Goal: Information Seeking & Learning: Learn about a topic

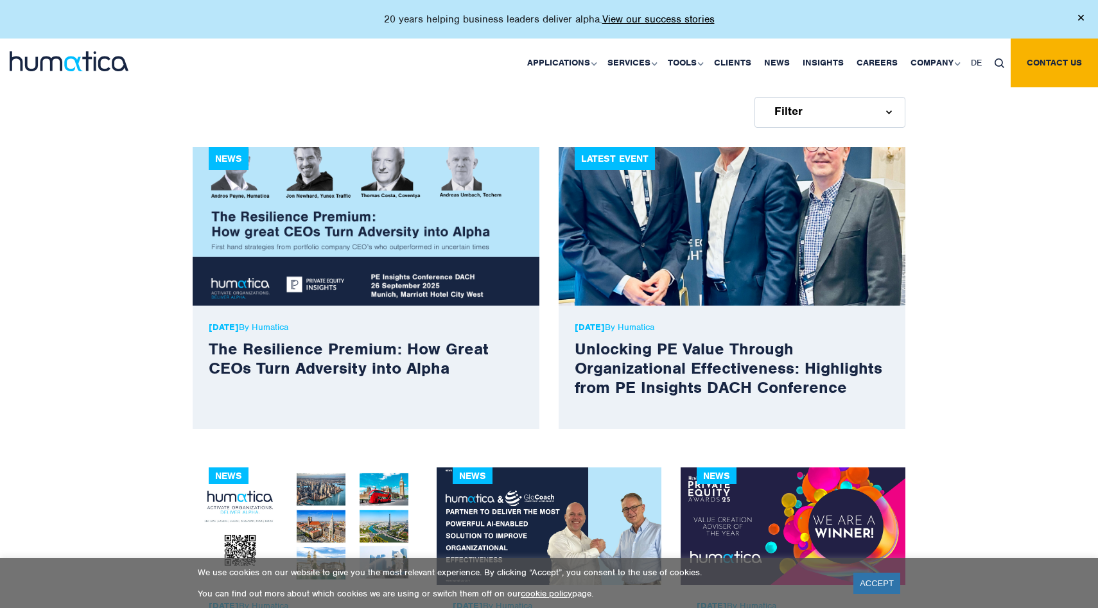
scroll to position [348, 0]
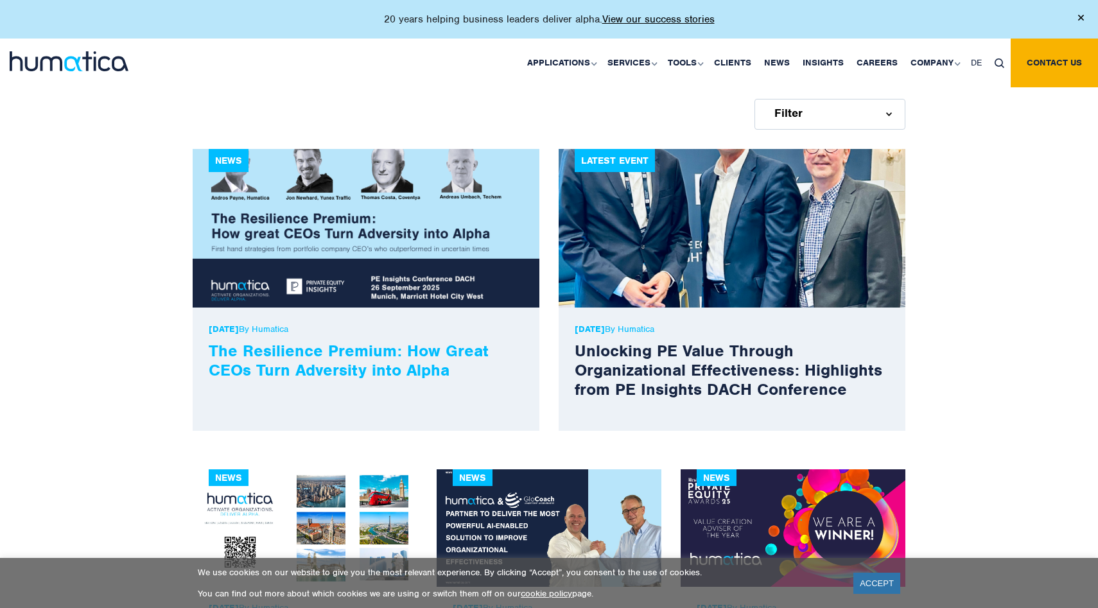
click at [424, 369] on link "The Resilience Premium: How Great CEOs Turn Adversity into Alpha" at bounding box center [349, 360] width 280 height 40
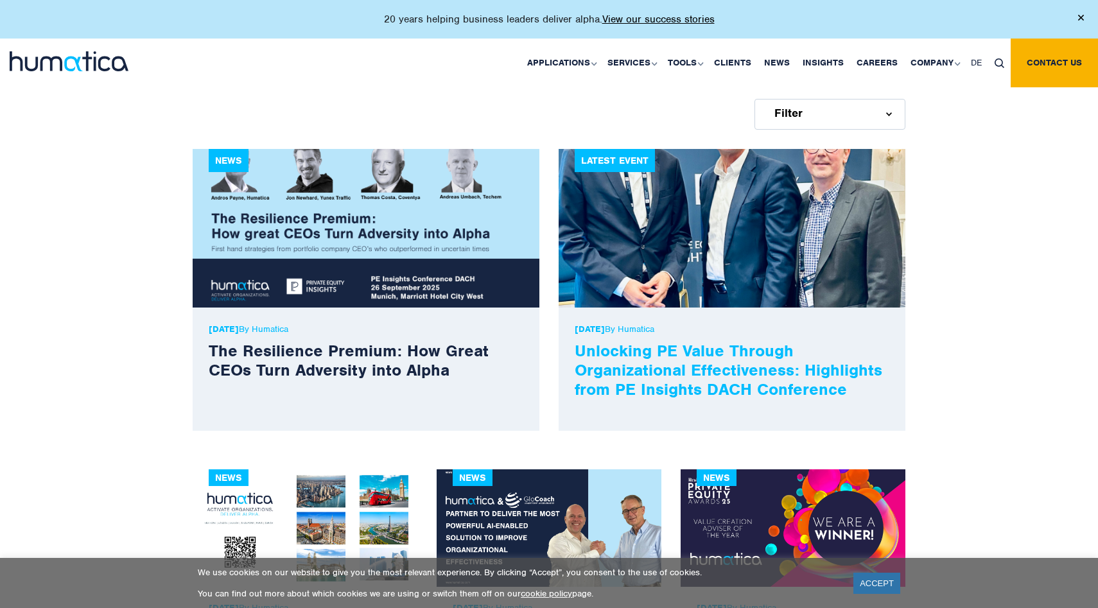
click at [738, 361] on link "Unlocking PE Value Through Organizational Effectiveness: Highlights from PE Ins…" at bounding box center [729, 369] width 308 height 59
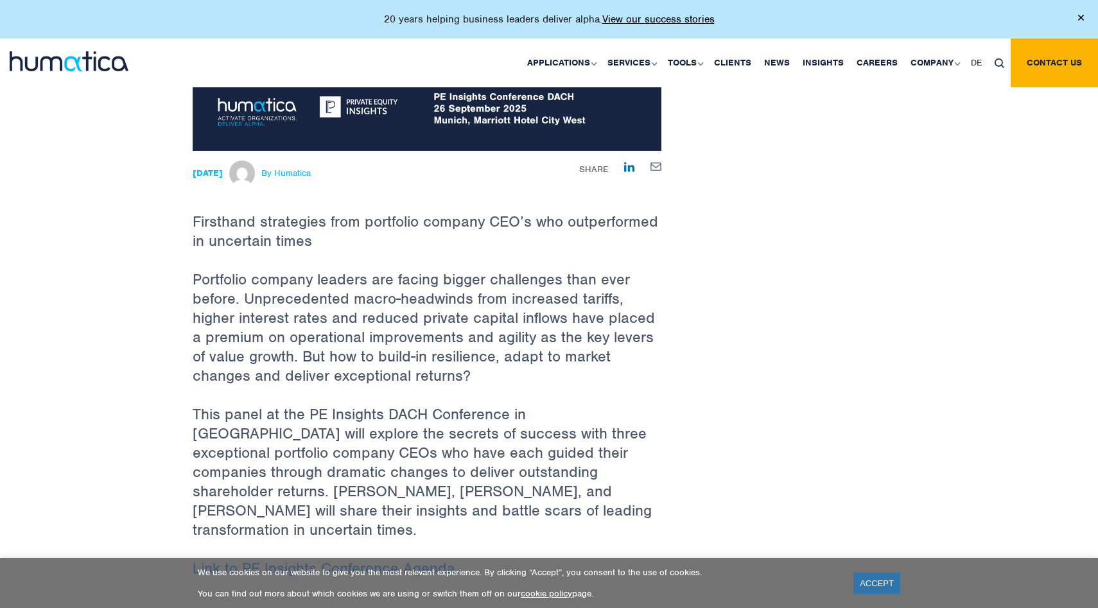
scroll to position [301, 0]
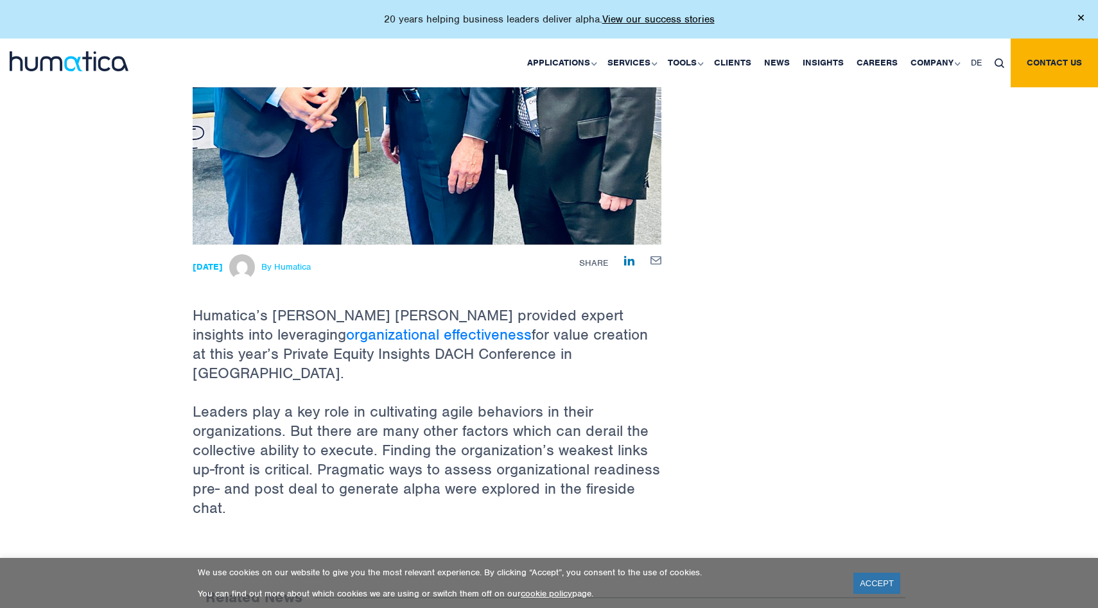
scroll to position [441, 0]
click at [346, 335] on link "organizational effectiveness" at bounding box center [439, 335] width 186 height 19
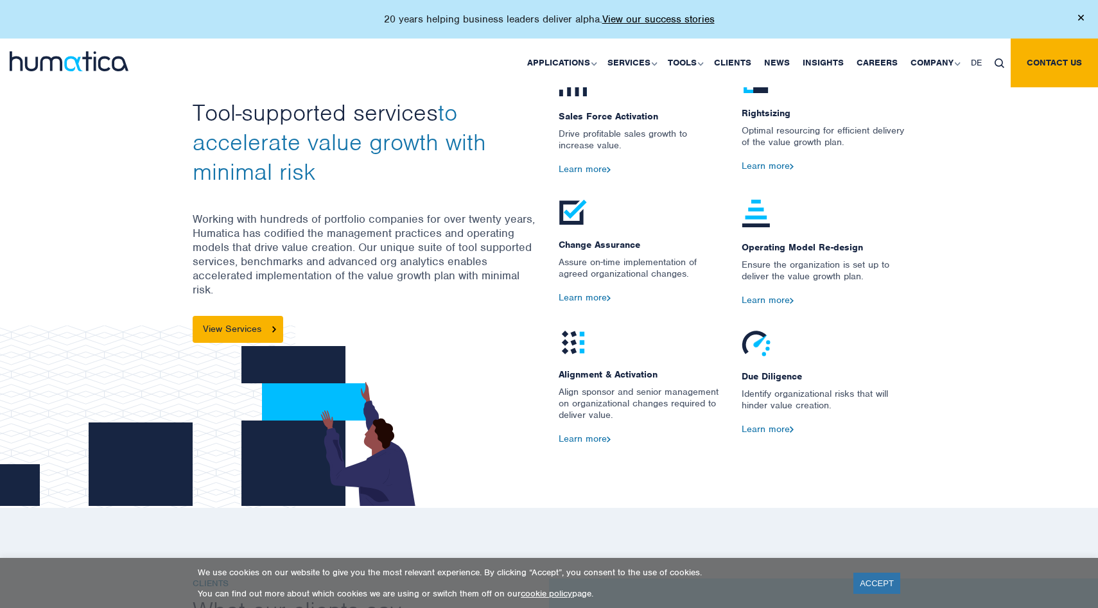
scroll to position [1460, 0]
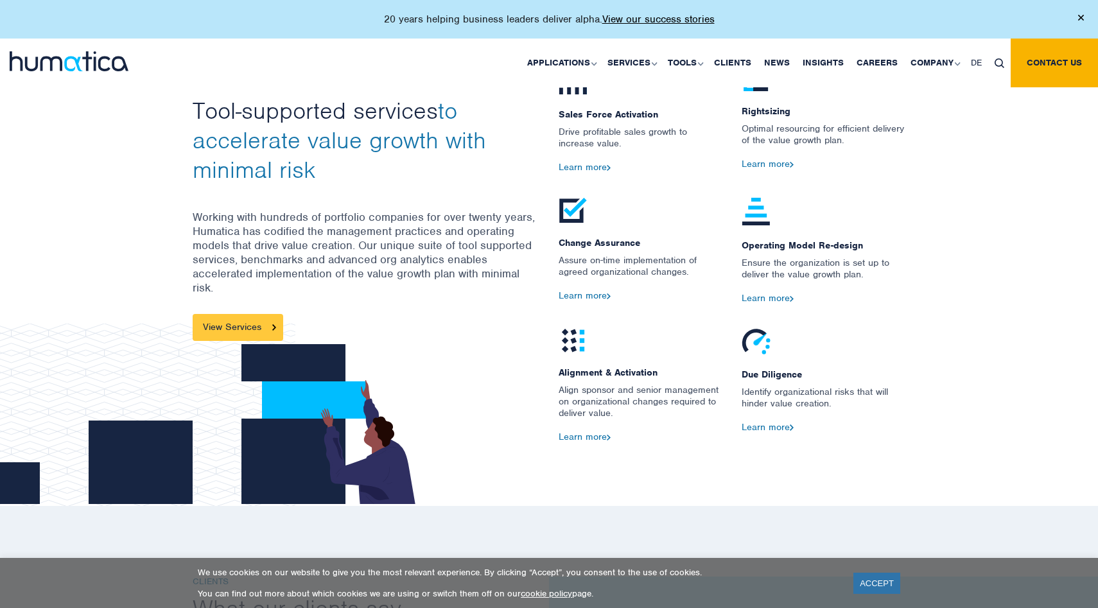
click at [264, 318] on link "View Services" at bounding box center [238, 327] width 91 height 27
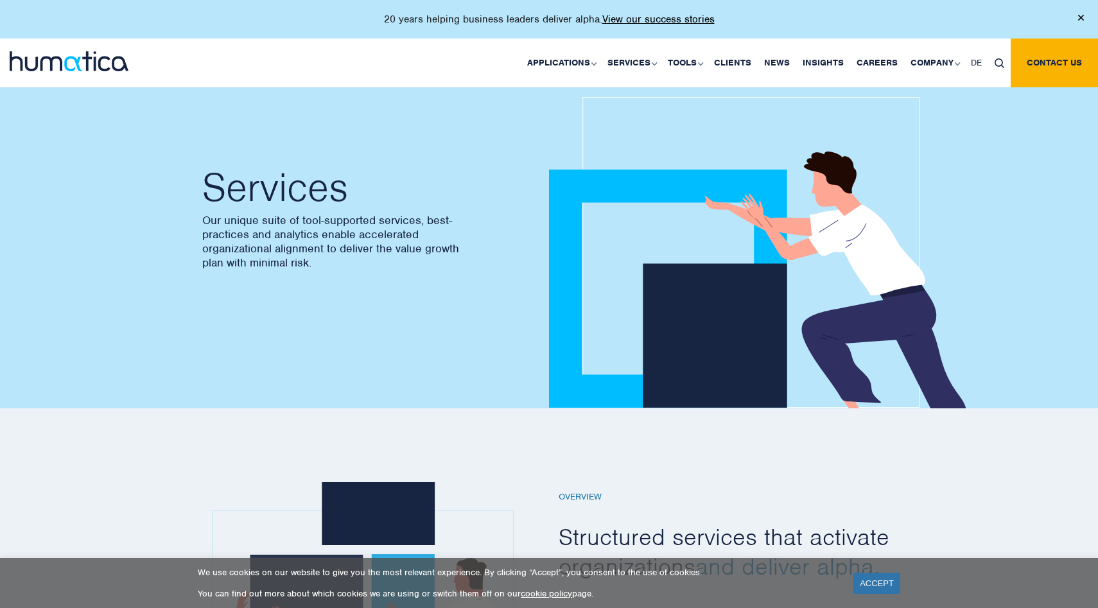
click at [1079, 18] on img at bounding box center [1081, 18] width 6 height 6
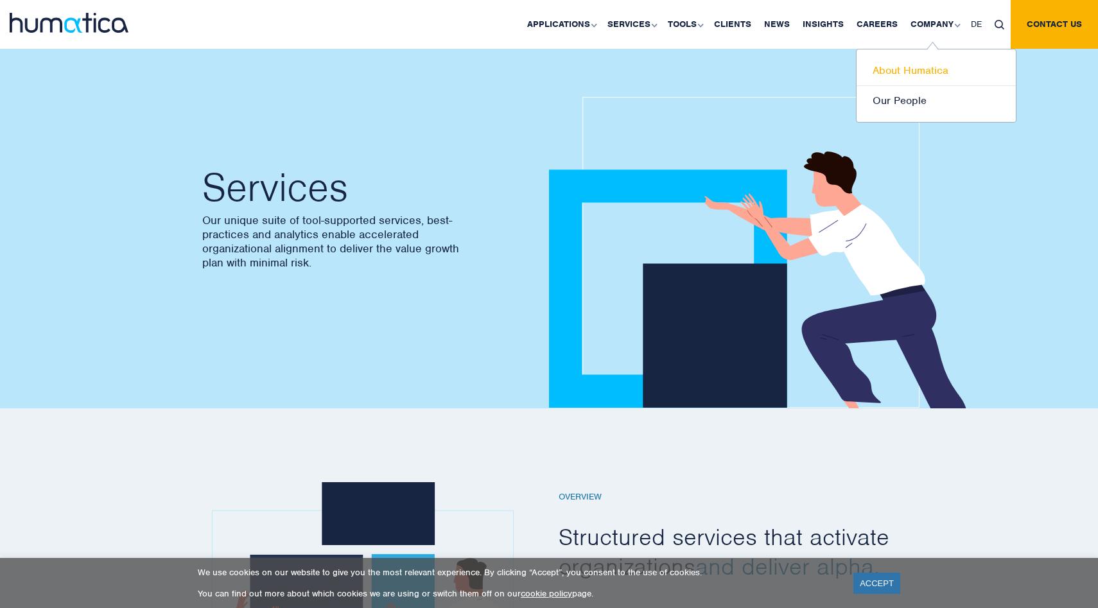
click at [911, 63] on link "About Humatica" at bounding box center [936, 71] width 159 height 30
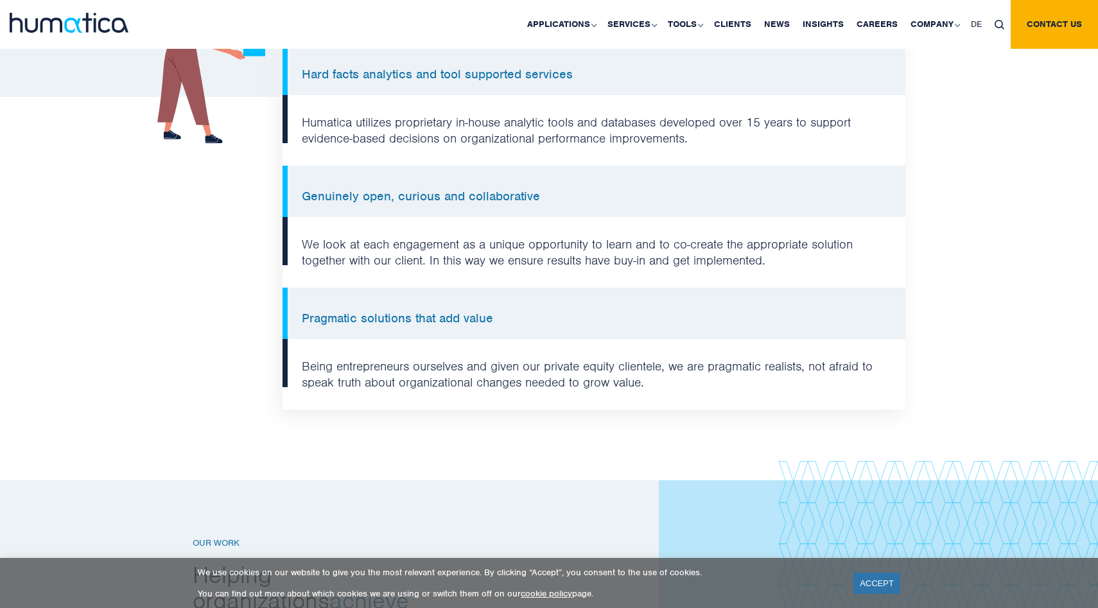
scroll to position [1031, 0]
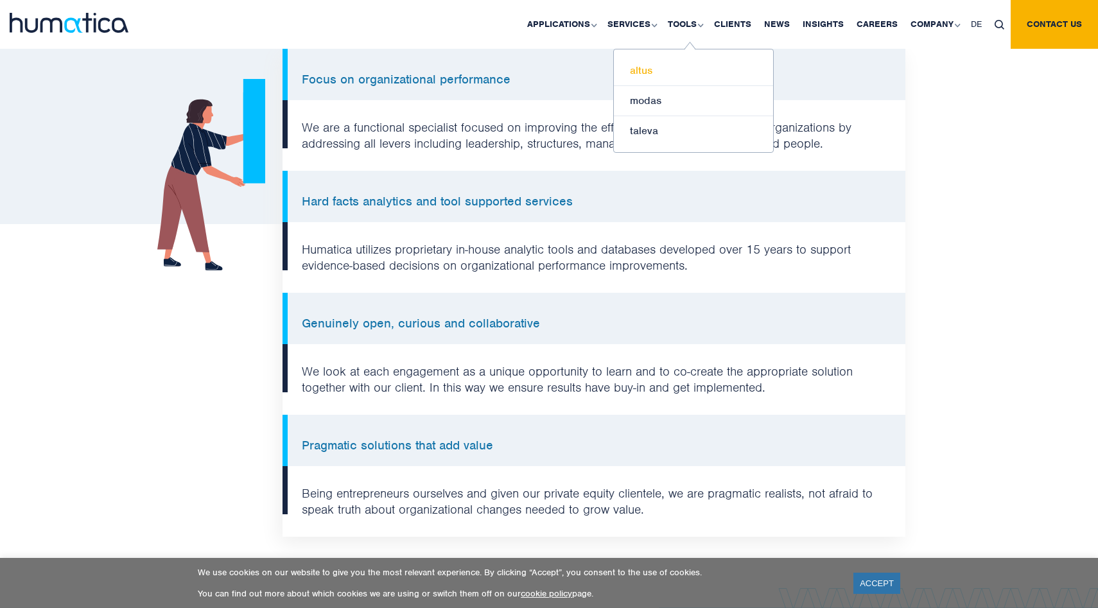
click at [661, 67] on link "altus" at bounding box center [693, 71] width 159 height 30
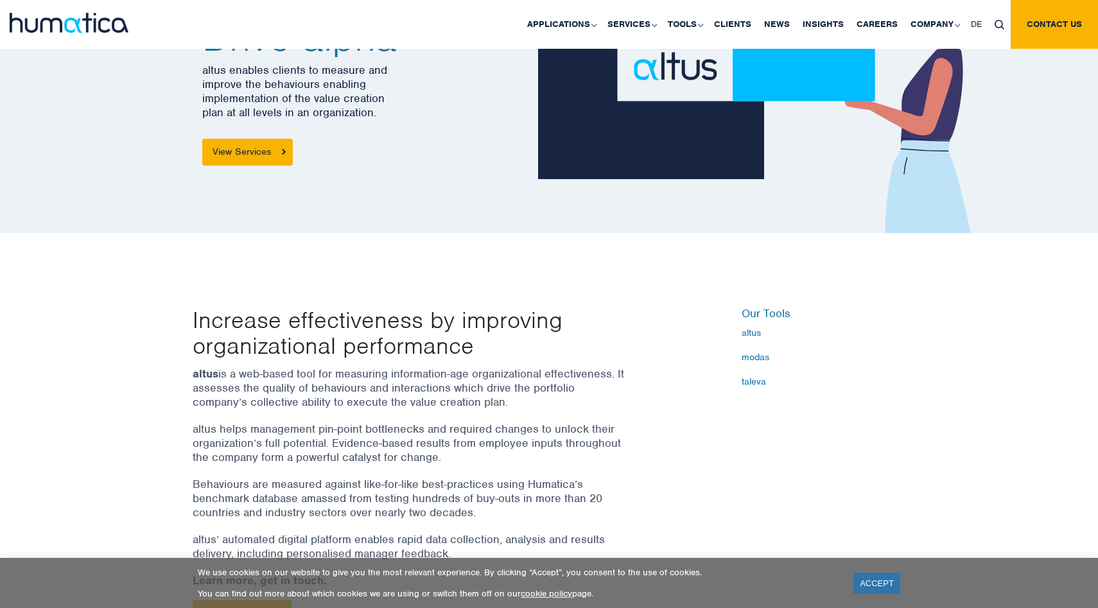
scroll to position [266, 0]
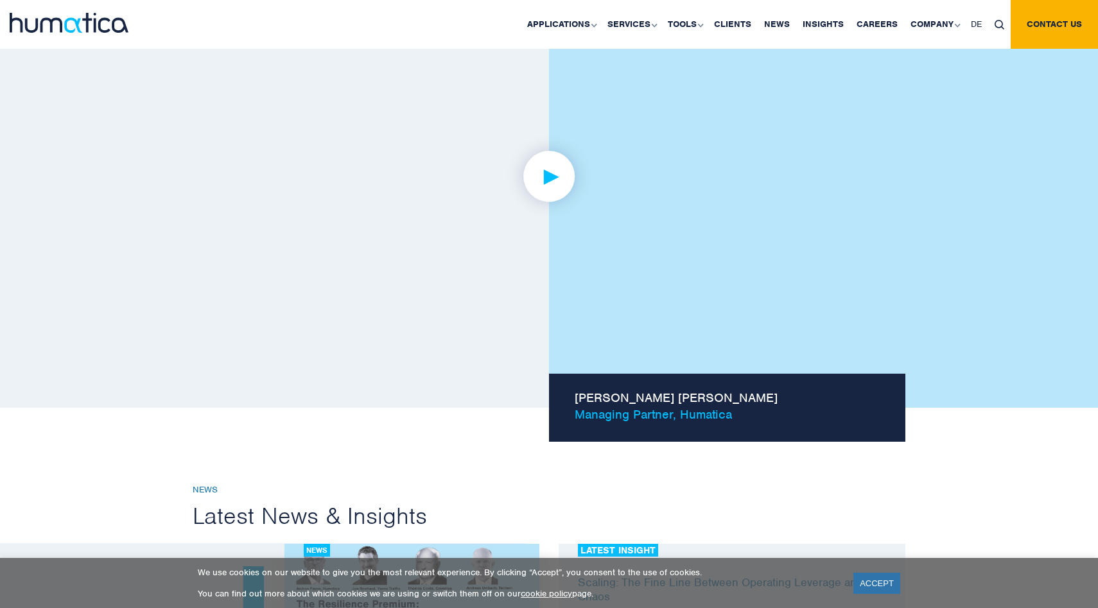
click at [548, 188] on img at bounding box center [550, 177] width 100 height 100
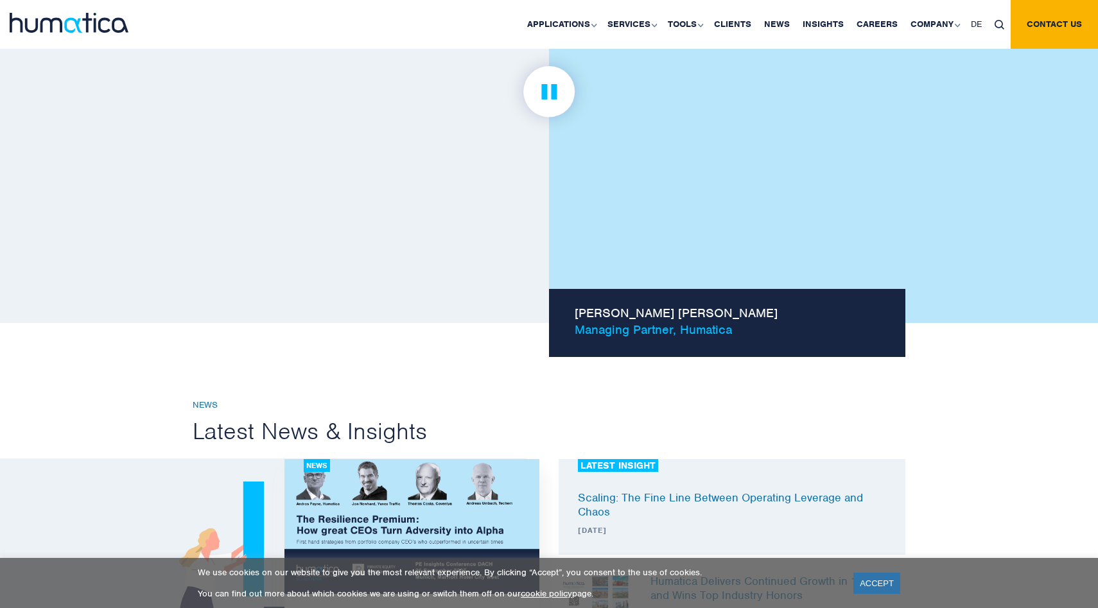
scroll to position [891, 0]
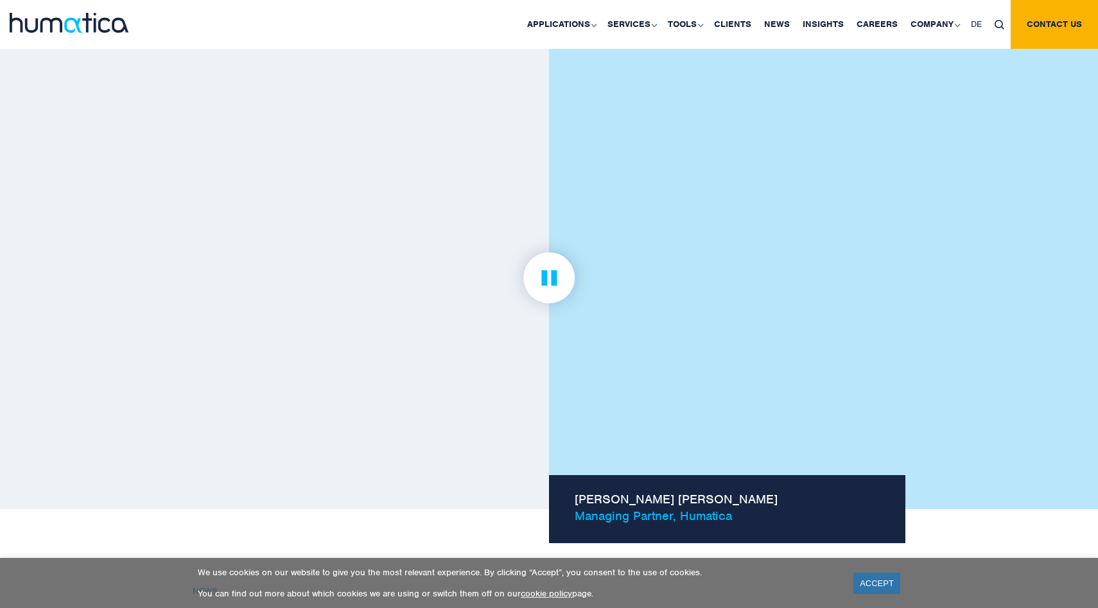
click at [726, 351] on link at bounding box center [549, 278] width 713 height 398
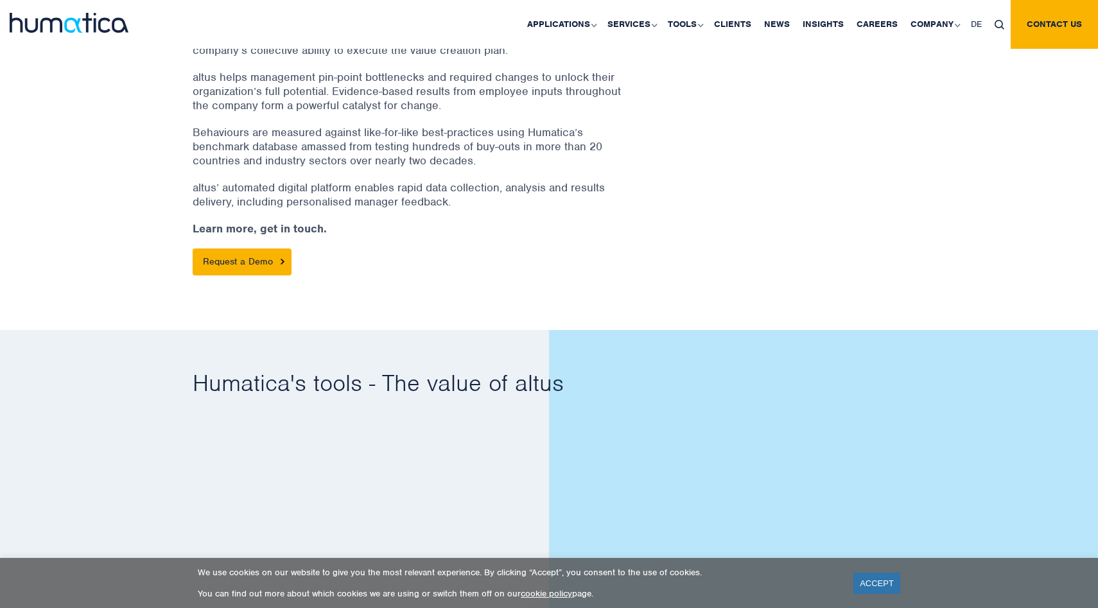
scroll to position [492, 0]
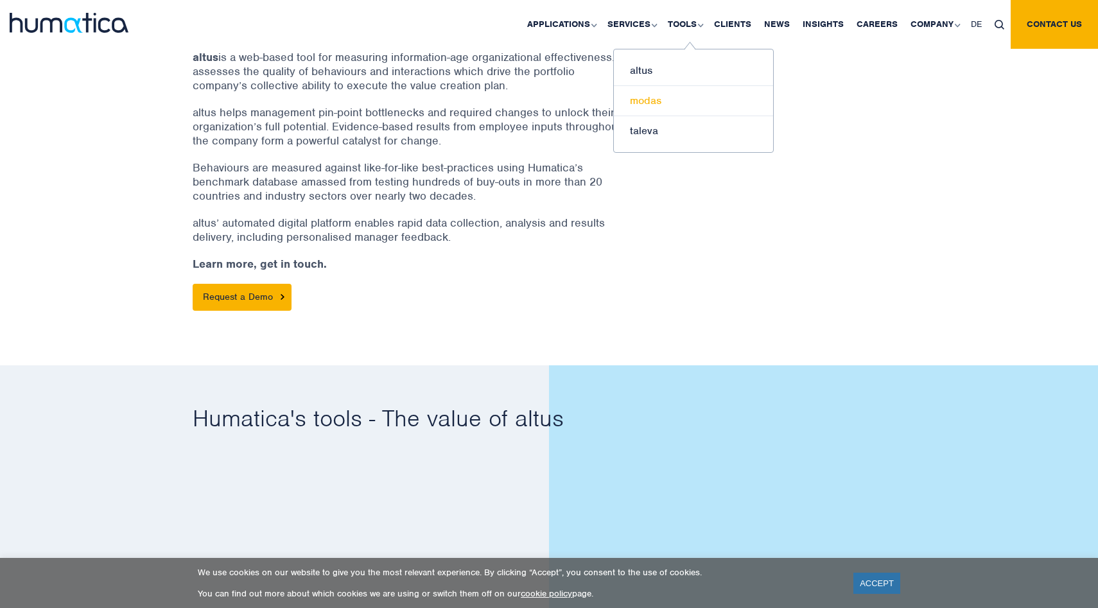
click at [679, 102] on link "modas" at bounding box center [693, 101] width 159 height 30
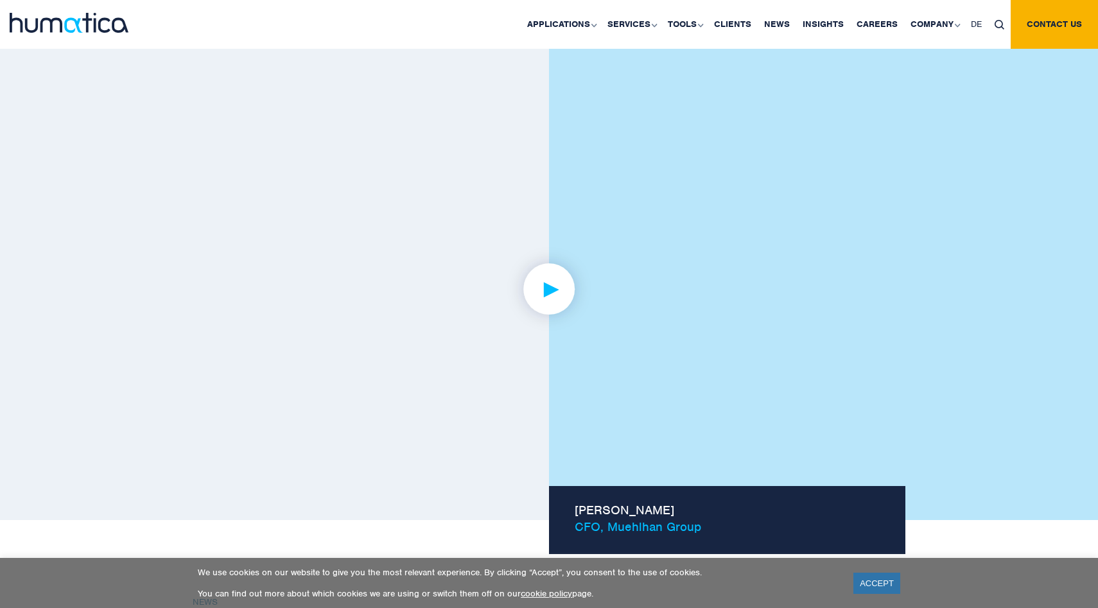
scroll to position [733, 0]
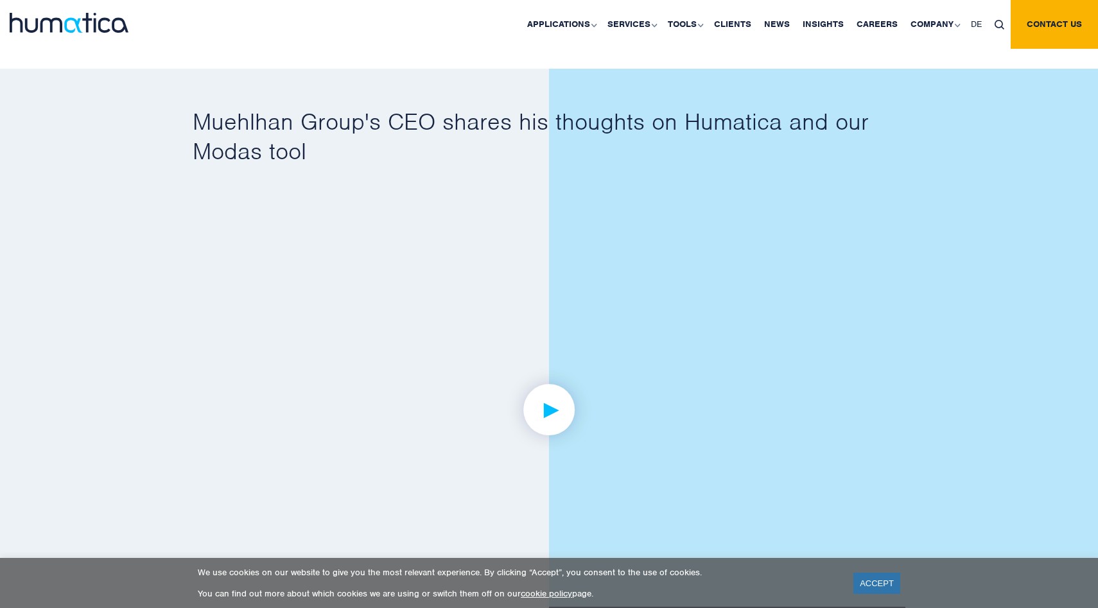
click at [534, 383] on img at bounding box center [550, 410] width 100 height 100
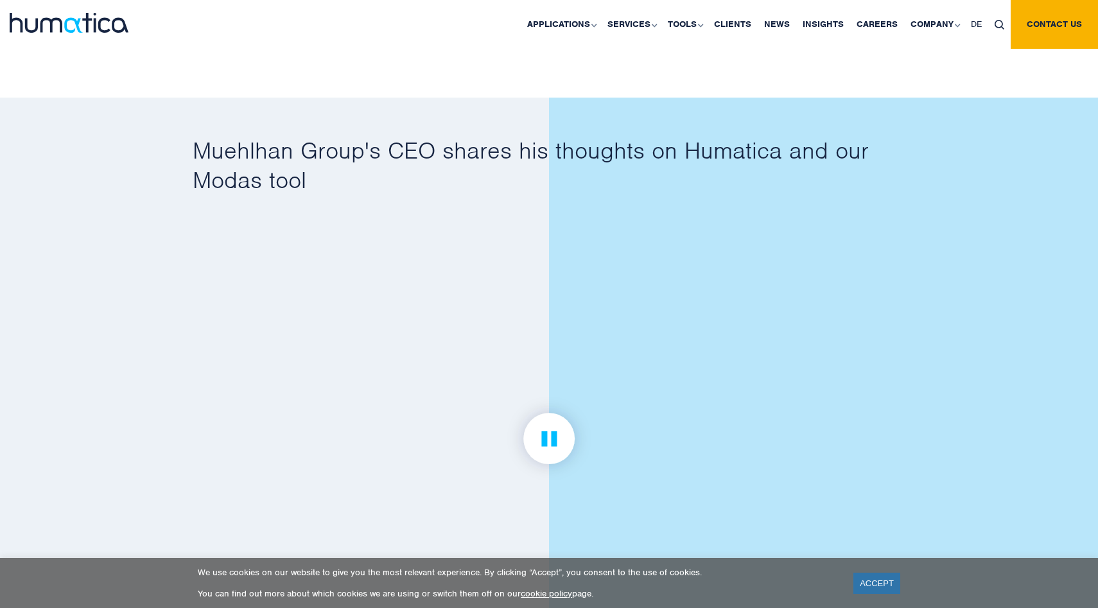
scroll to position [676, 0]
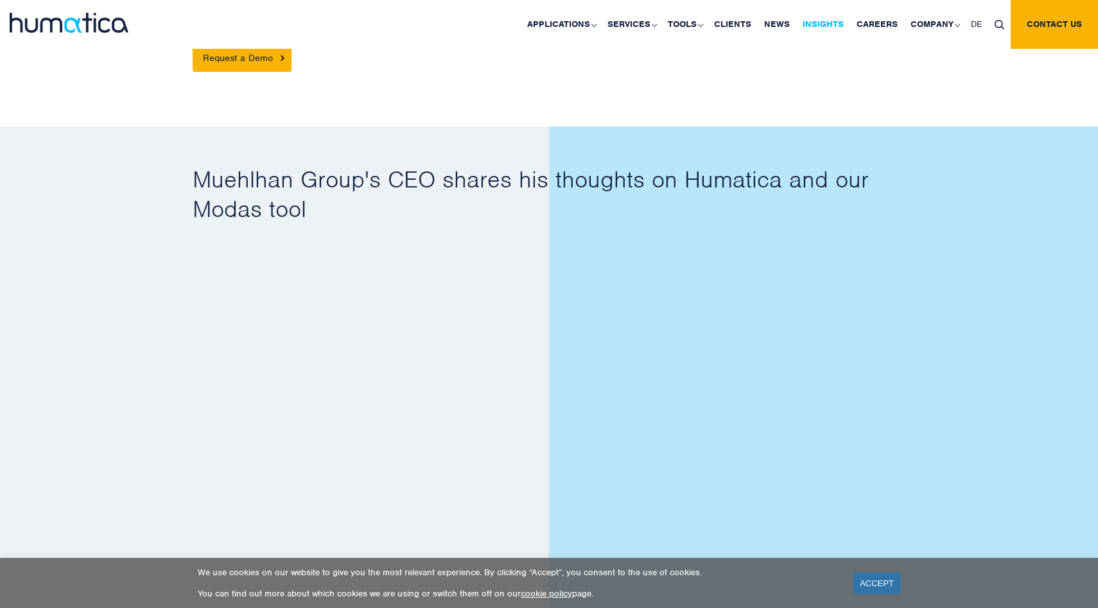
click at [833, 25] on link "Insights" at bounding box center [823, 24] width 54 height 49
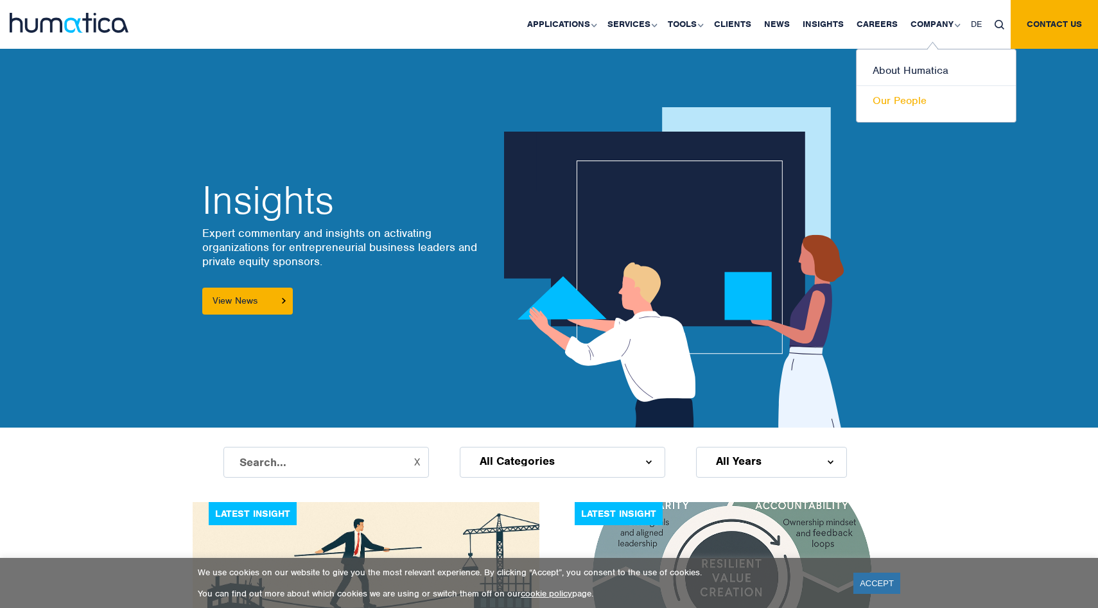
click at [903, 94] on link "Our People" at bounding box center [936, 101] width 159 height 30
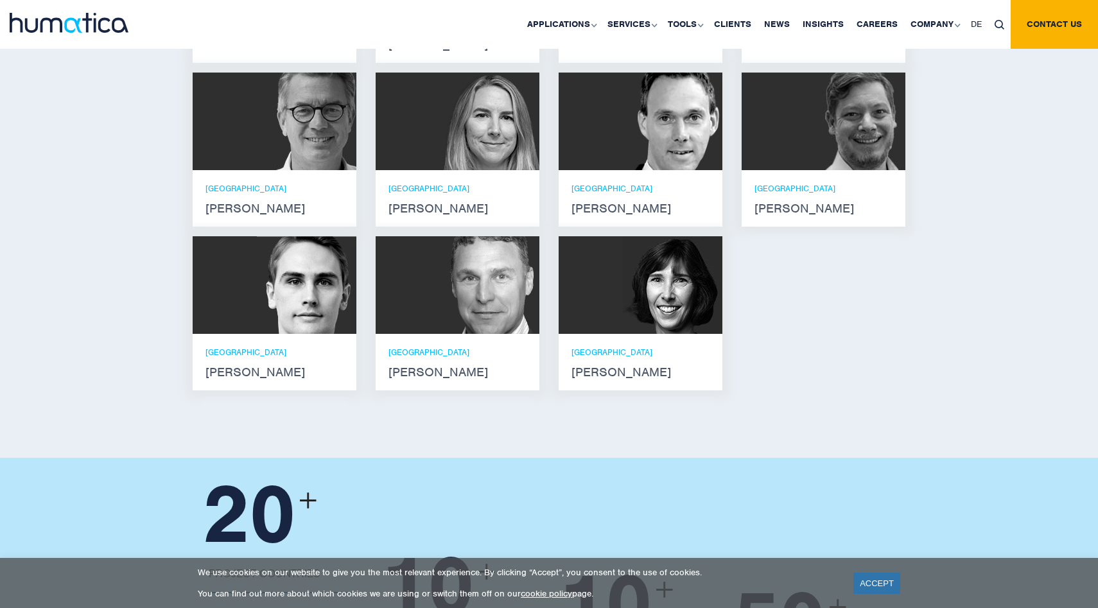
scroll to position [957, 0]
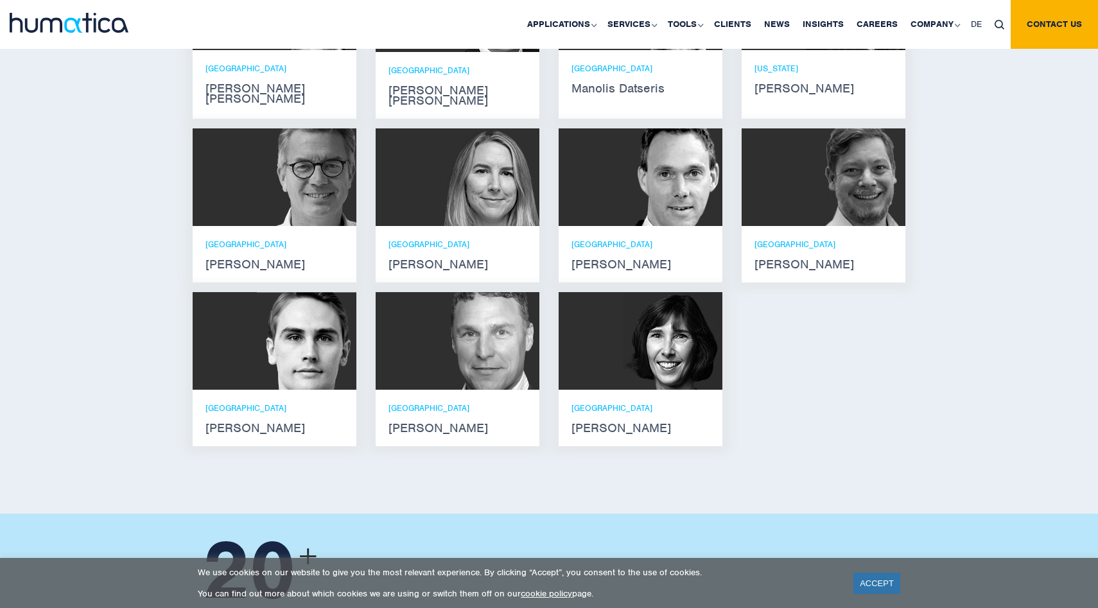
click at [627, 390] on div "LONDON [PERSON_NAME]" at bounding box center [641, 418] width 164 height 57
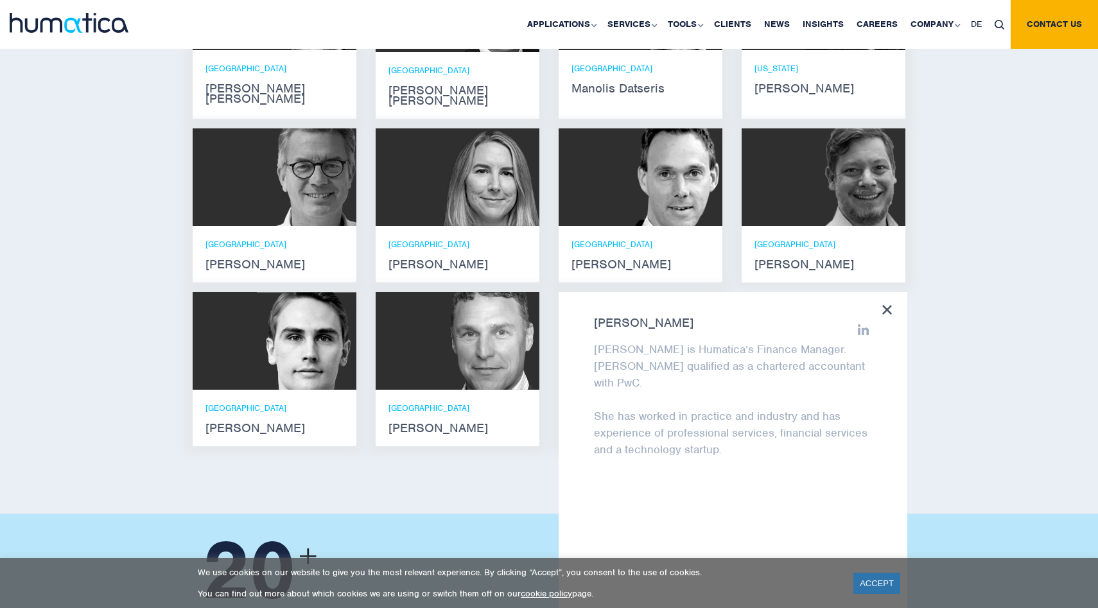
click at [480, 365] on img at bounding box center [490, 341] width 100 height 98
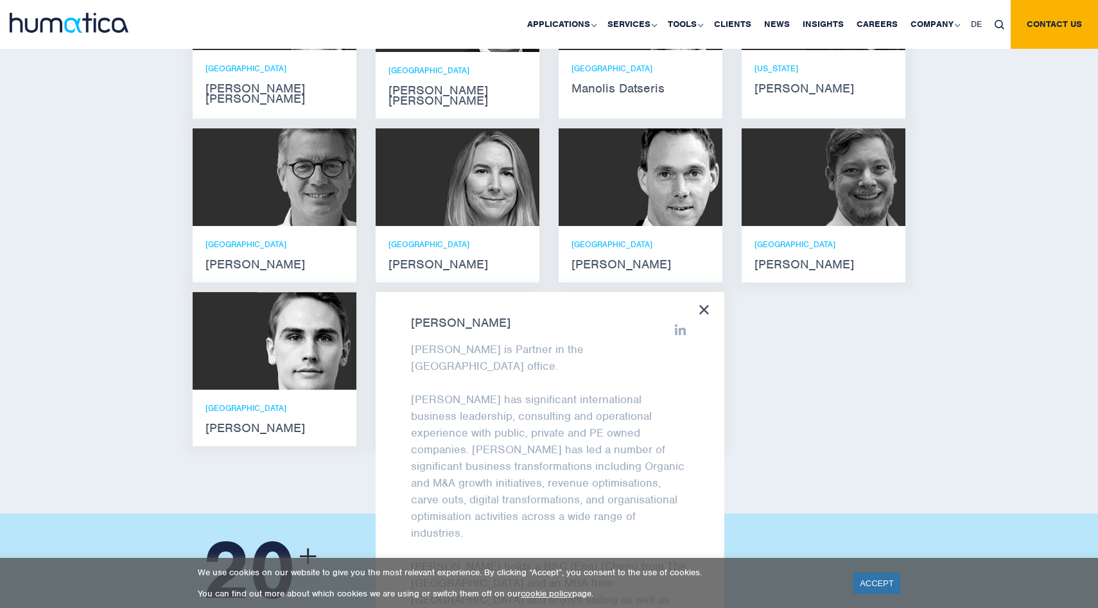
click at [600, 391] on p "[PERSON_NAME] has significant international business leadership, consulting and…" at bounding box center [550, 466] width 278 height 150
click at [663, 391] on p "[PERSON_NAME] has significant international business leadership, consulting and…" at bounding box center [550, 466] width 278 height 150
click at [765, 362] on div "[PERSON_NAME] [PERSON_NAME] He holds degrees in Electrical and Mechanical Engin…" at bounding box center [549, 203] width 732 height 503
click at [707, 292] on div "[PERSON_NAME] [PERSON_NAME] is Partner in the London office. [PERSON_NAME] has …" at bounding box center [550, 461] width 349 height 339
click at [707, 305] on icon at bounding box center [704, 310] width 10 height 10
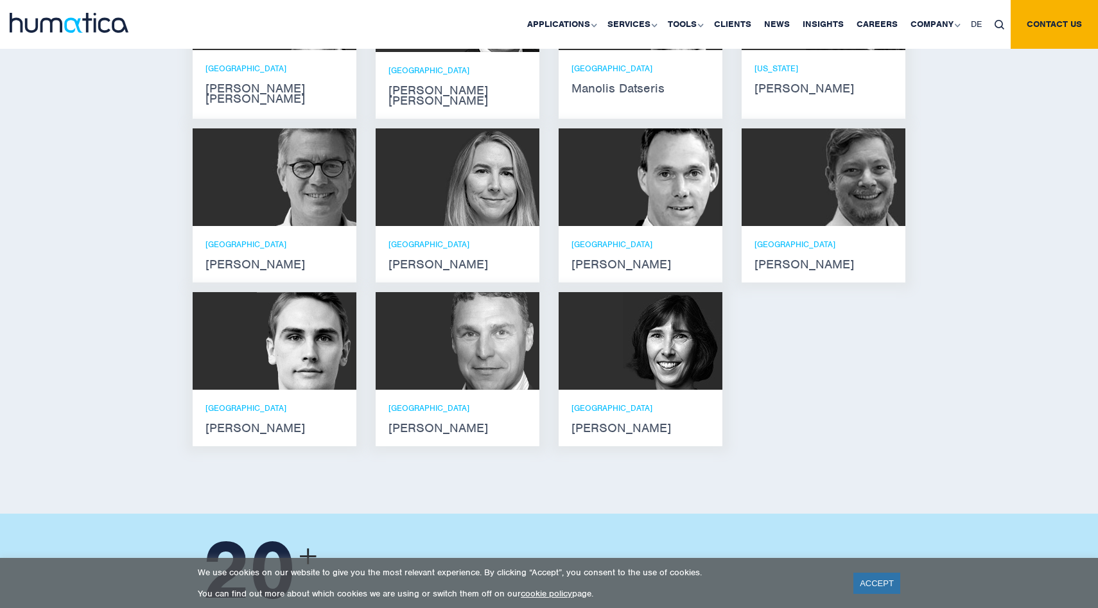
click at [661, 354] on img at bounding box center [673, 341] width 100 height 98
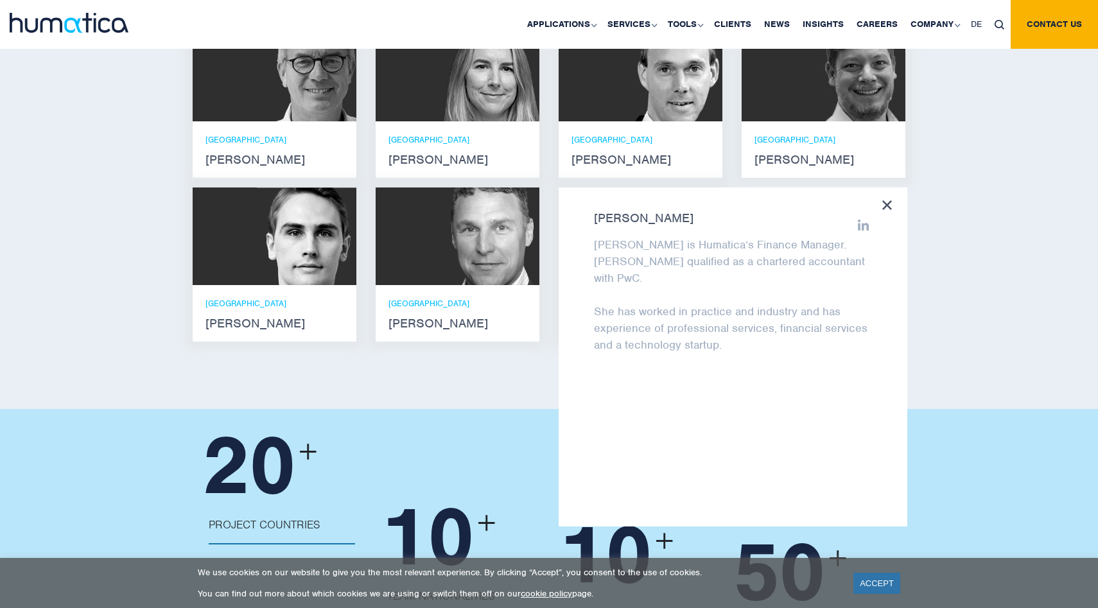
scroll to position [1066, 0]
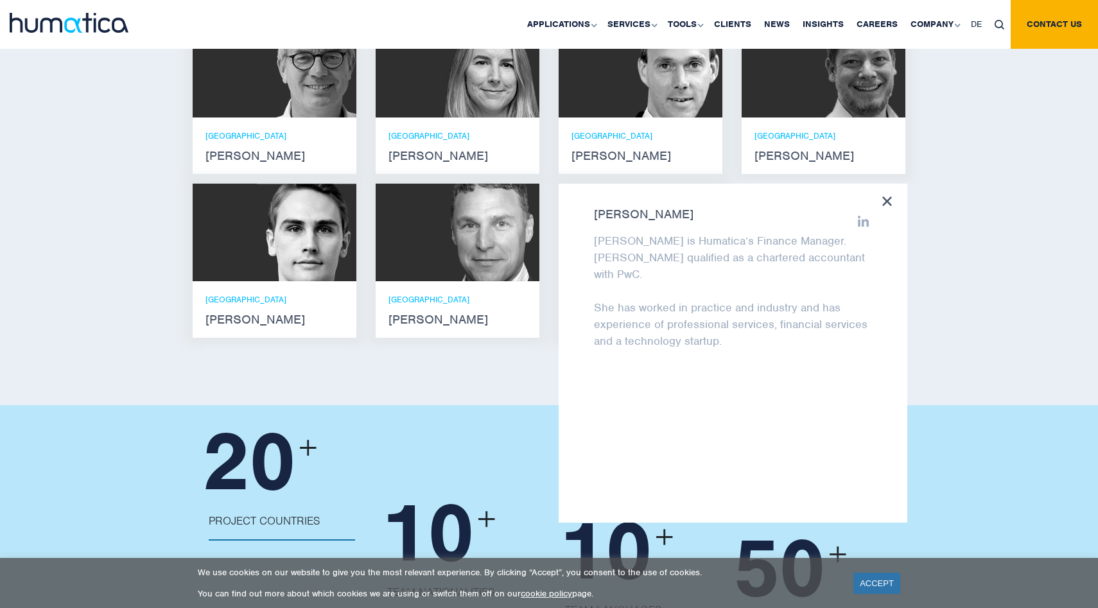
click at [472, 315] on strong "[PERSON_NAME]" at bounding box center [458, 320] width 138 height 10
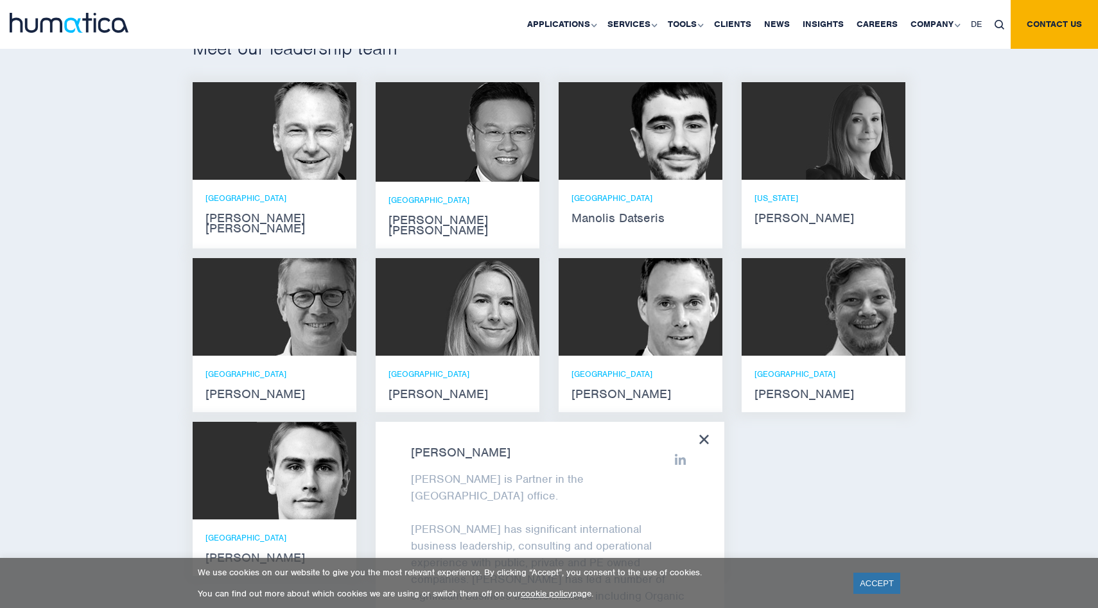
scroll to position [817, 0]
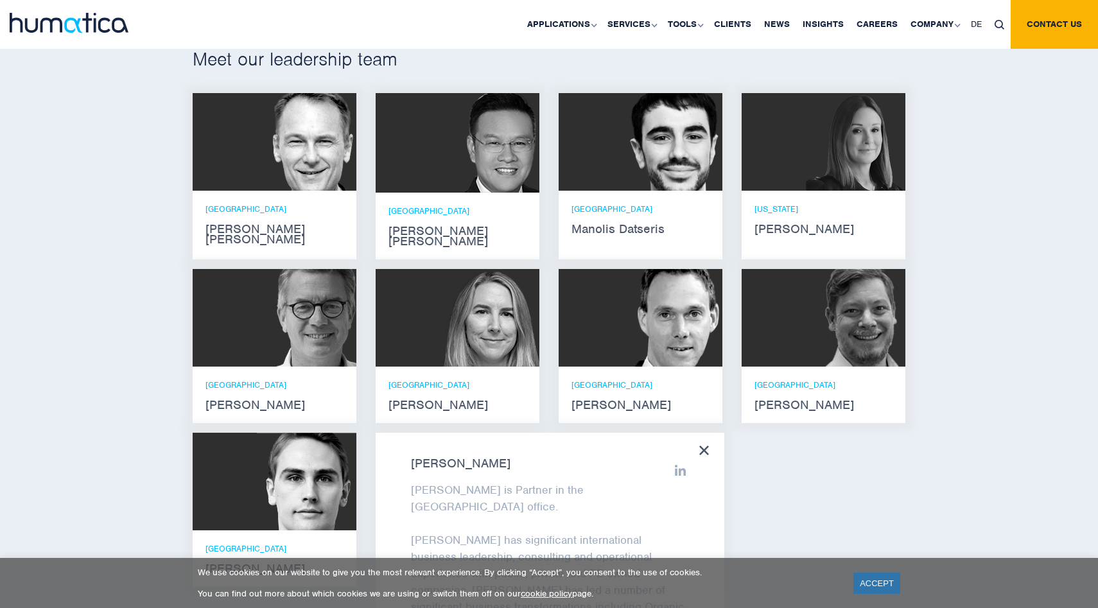
click at [478, 380] on div "LONDON [PERSON_NAME]" at bounding box center [458, 395] width 138 height 31
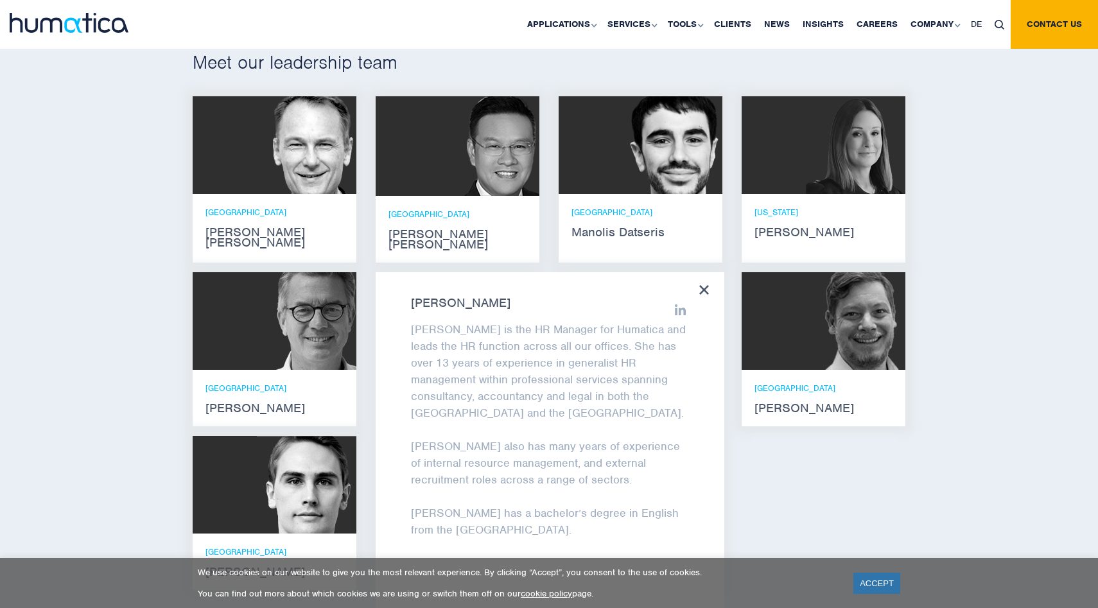
scroll to position [808, 0]
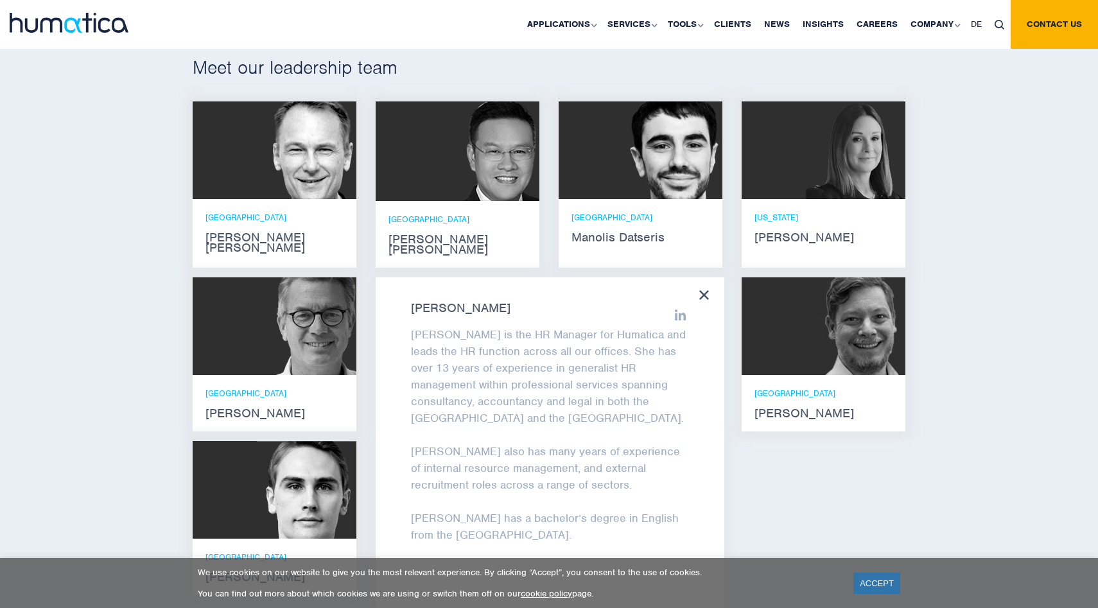
click at [438, 303] on strong "[PERSON_NAME]" at bounding box center [550, 308] width 278 height 10
click at [703, 227] on div "London Manolis Datseris" at bounding box center [641, 227] width 138 height 31
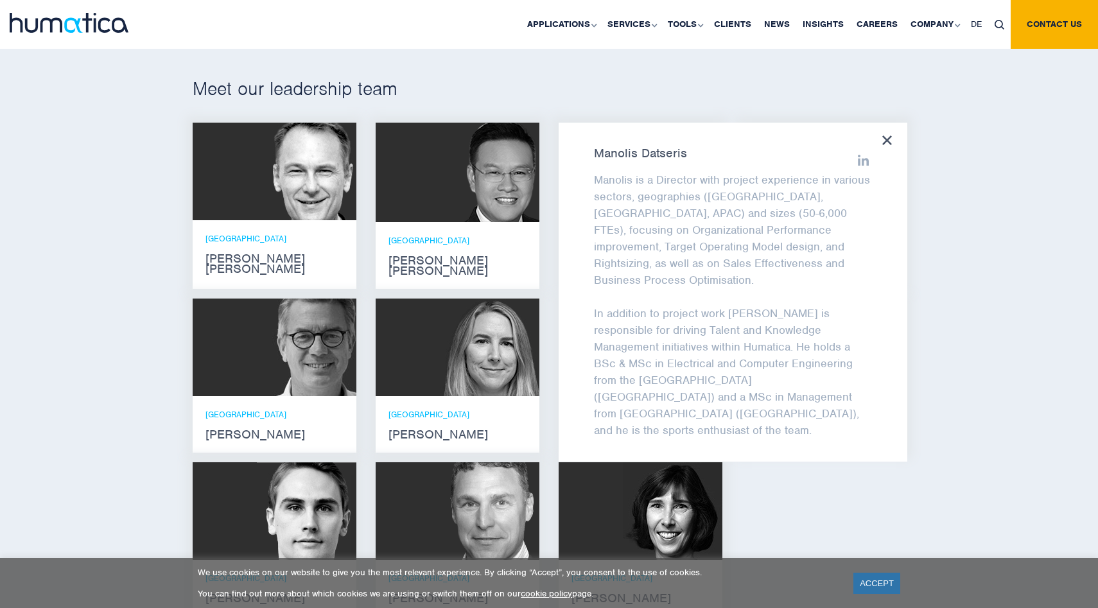
scroll to position [783, 0]
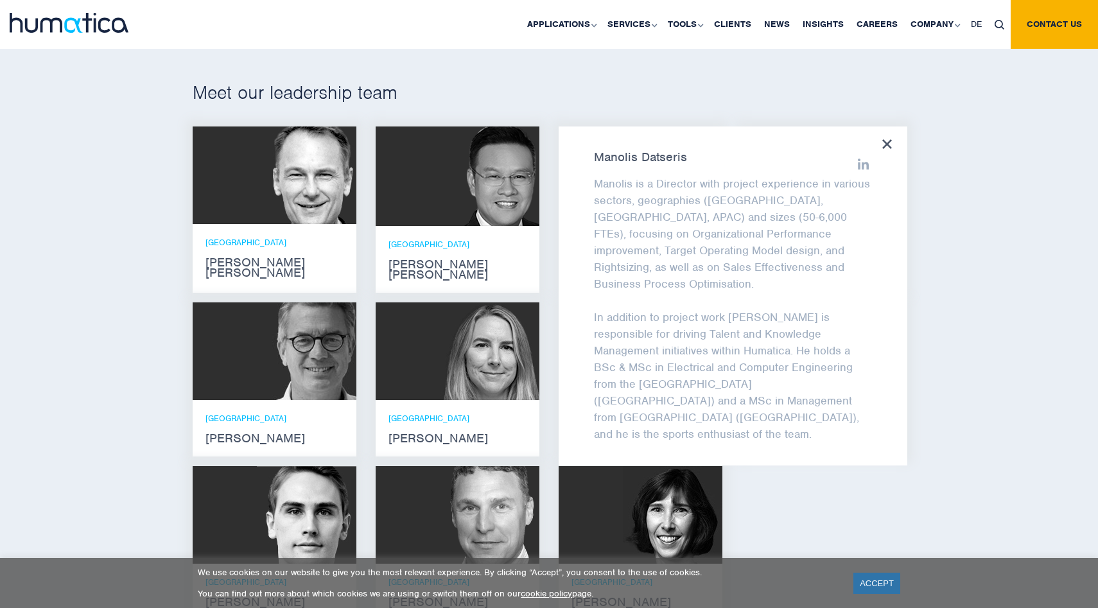
click at [735, 262] on p "Manolis is a Director with project experience in various sectors, geographies (…" at bounding box center [733, 233] width 278 height 117
click at [691, 162] on div "[PERSON_NAME] is a Director with project experience in various sectors, geograp…" at bounding box center [733, 296] width 349 height 339
click at [638, 71] on div "Meet our leadership team [PERSON_NAME] [PERSON_NAME] He holds degrees in Electr…" at bounding box center [549, 355] width 1098 height 665
click at [638, 109] on div "Meet our leadership team [PERSON_NAME] [PERSON_NAME] He holds degrees in Electr…" at bounding box center [549, 355] width 1098 height 665
click at [889, 143] on icon at bounding box center [887, 144] width 10 height 10
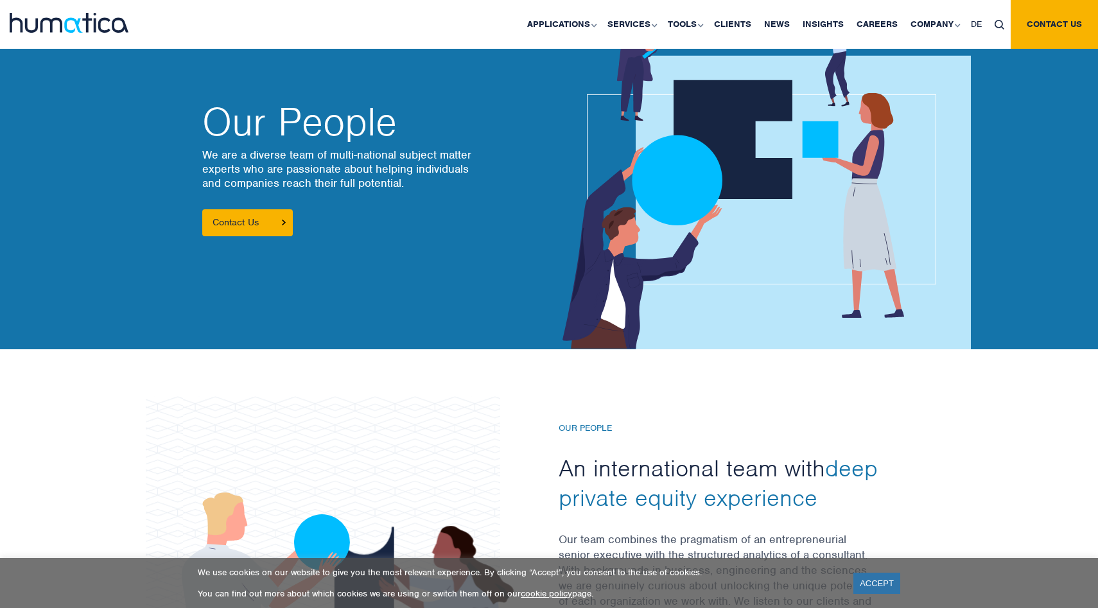
scroll to position [0, 0]
